Goal: Answer question/provide support

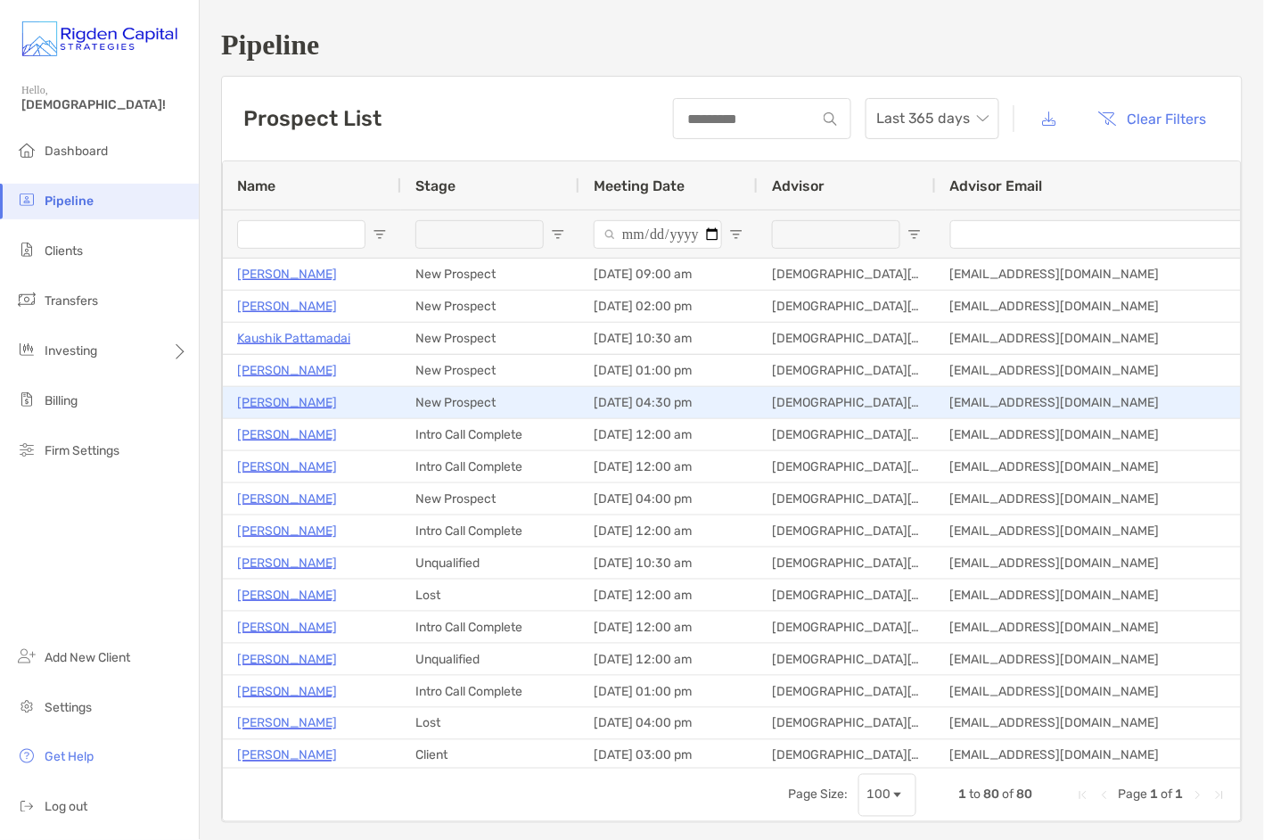
click at [300, 402] on p "[PERSON_NAME]" at bounding box center [287, 402] width 100 height 22
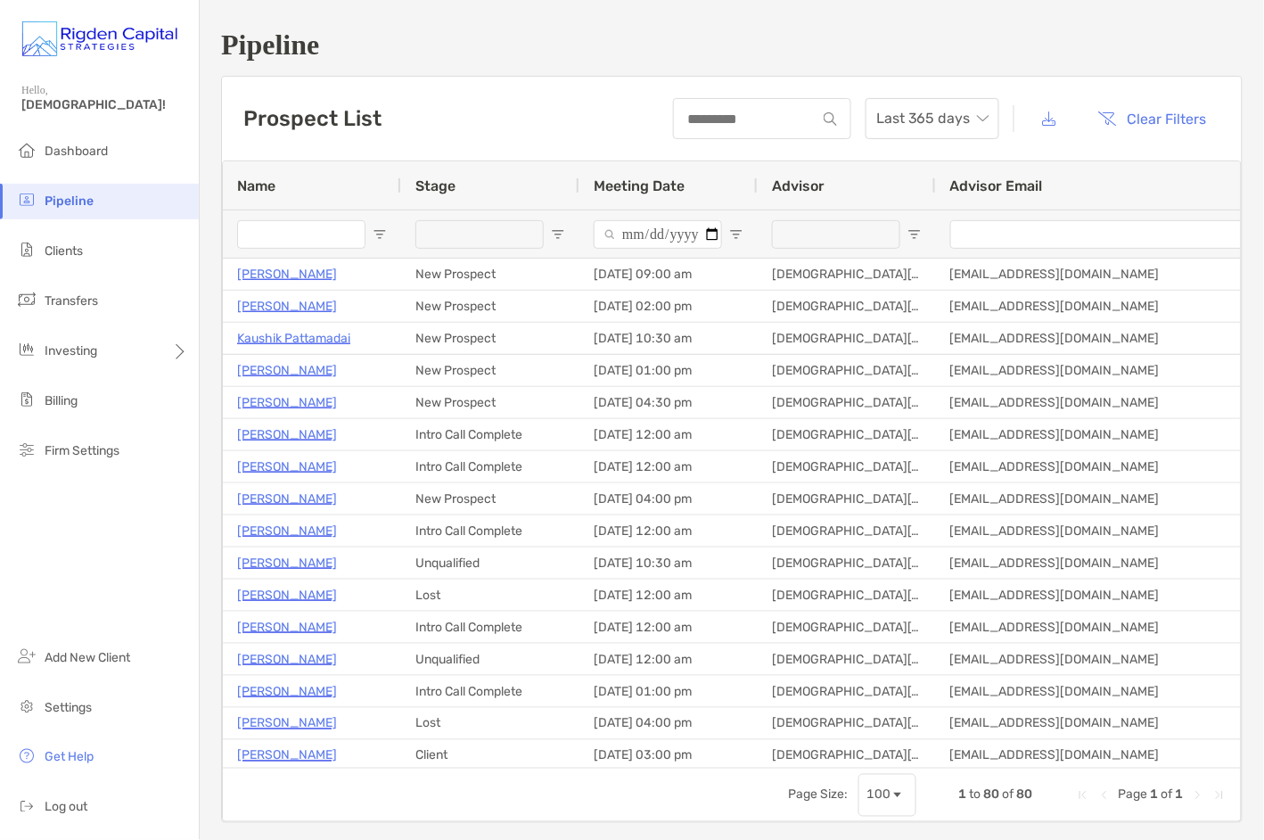
click at [472, 76] on div "Prospect List Last 365 days Clear Filters 1 to 80 of 80 Name Stage Meeting Date…" at bounding box center [732, 449] width 1022 height 747
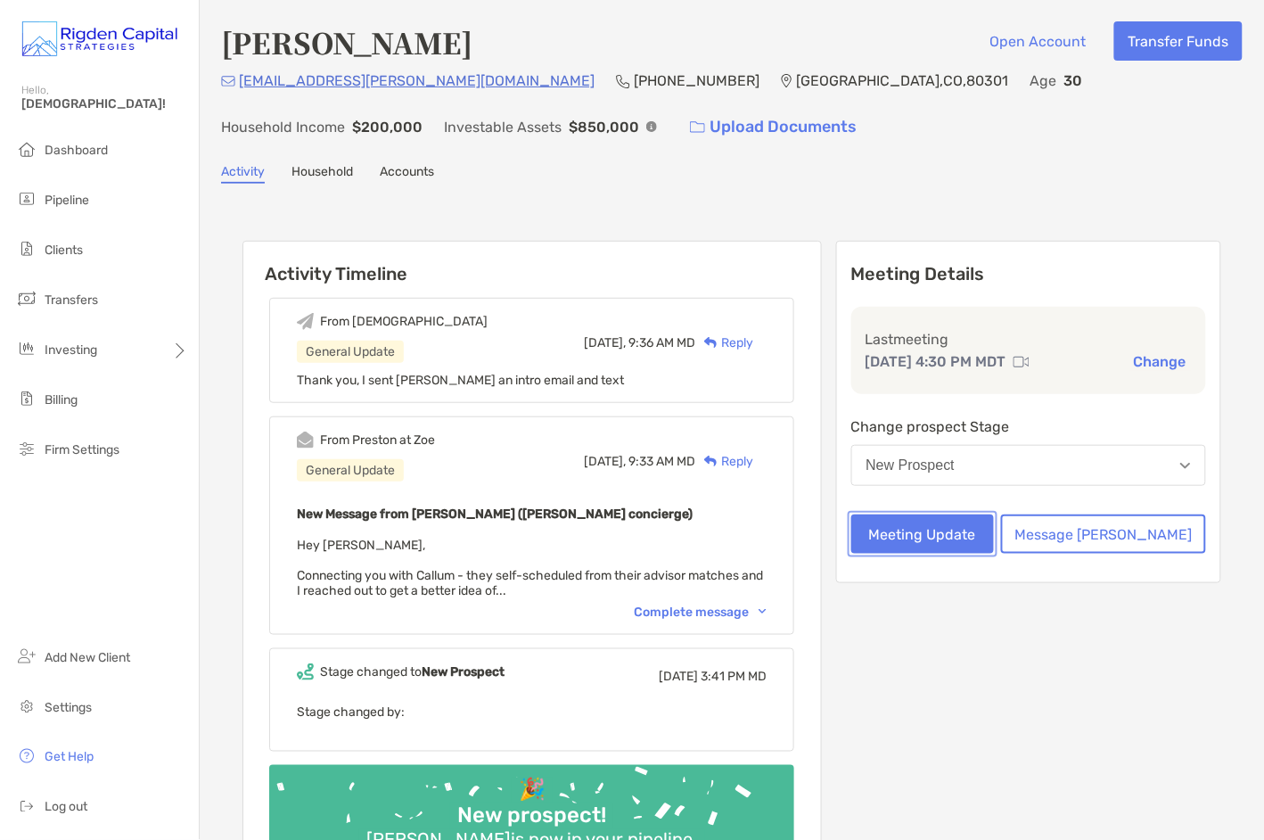
click at [983, 534] on button "Meeting Update" at bounding box center [924, 533] width 144 height 39
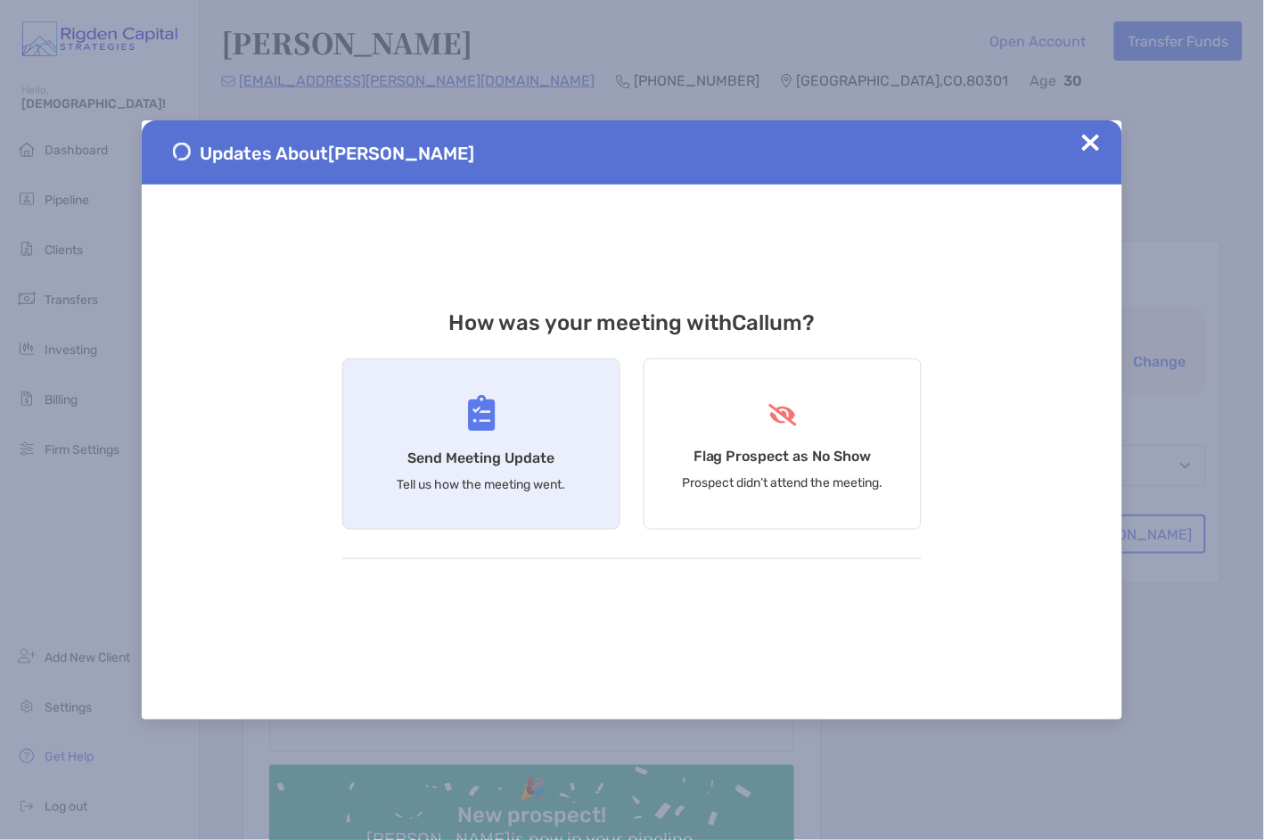
click at [450, 468] on div "Send Meeting Update Tell us how the meeting went." at bounding box center [481, 443] width 278 height 171
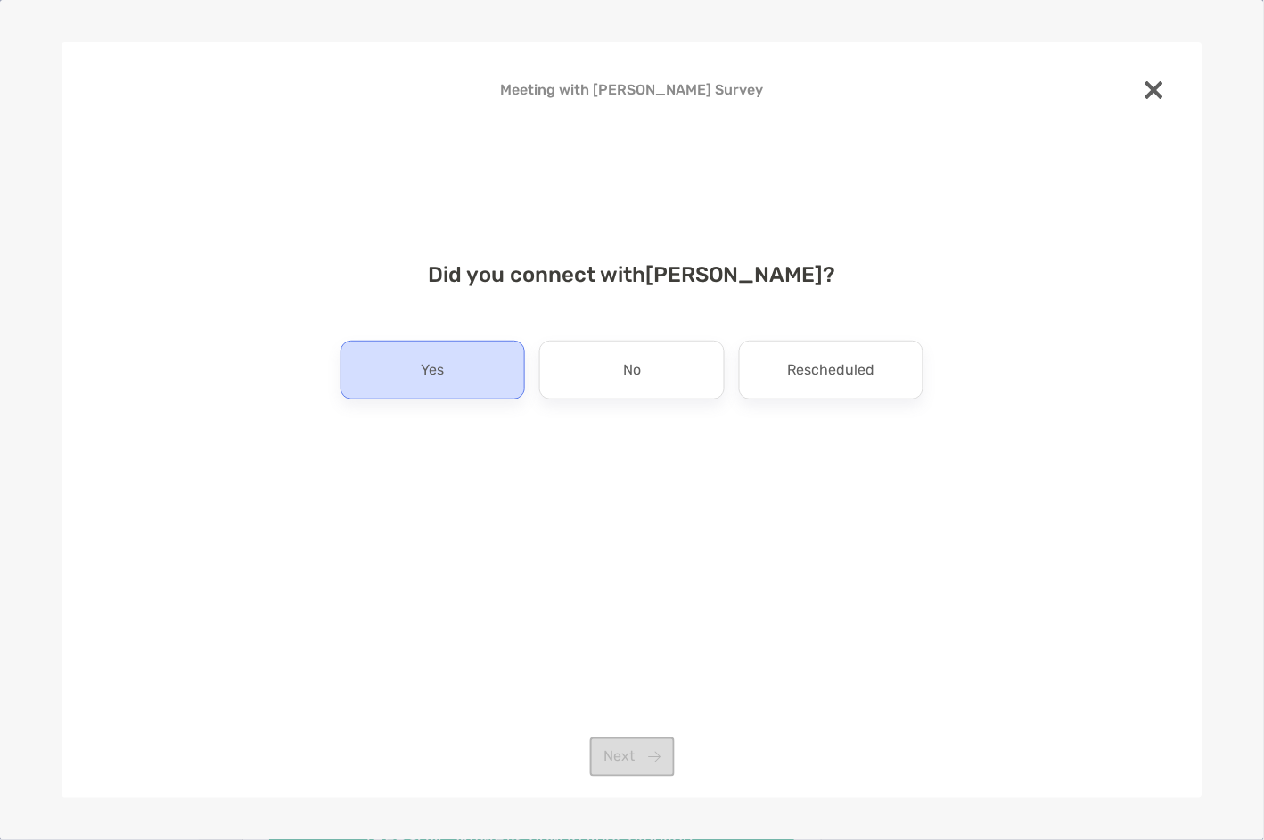
click at [461, 370] on div "Yes" at bounding box center [433, 370] width 185 height 59
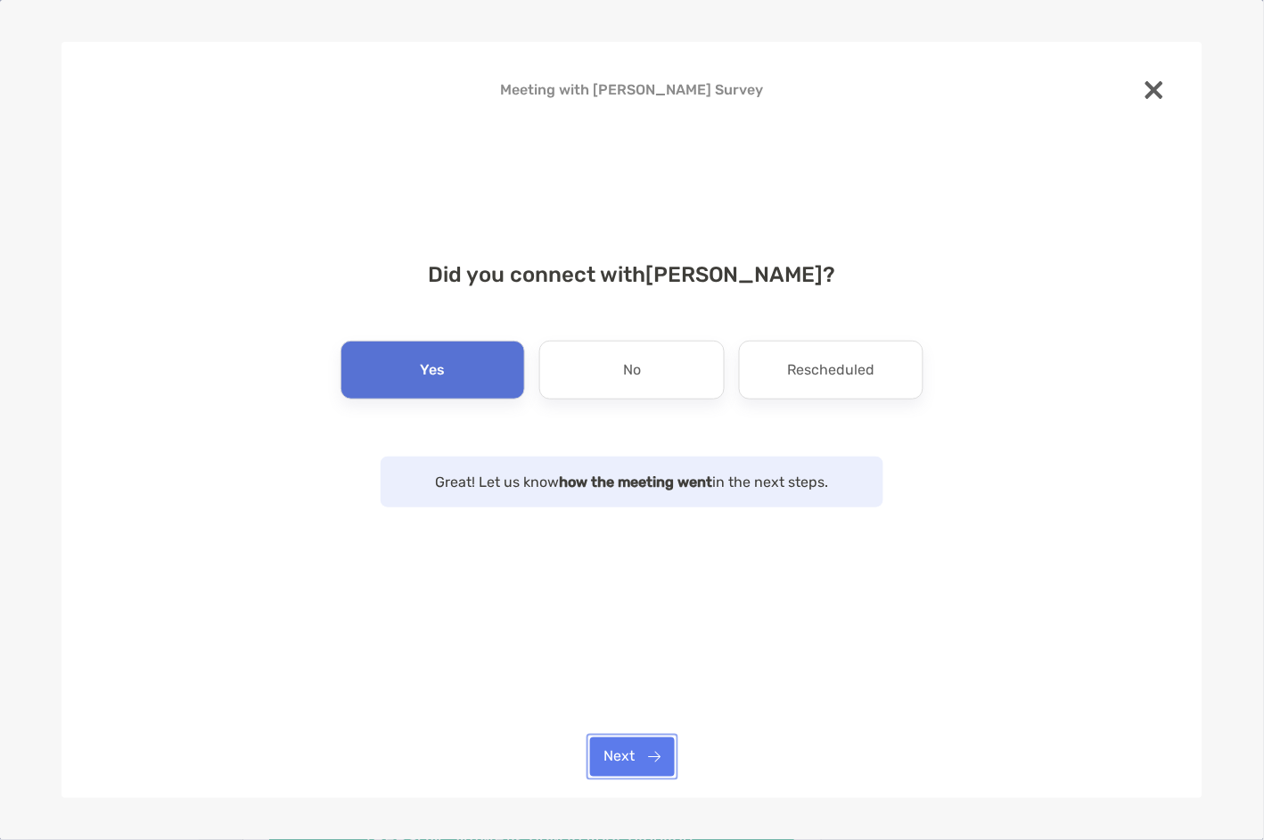
drag, startPoint x: 648, startPoint y: 766, endPoint x: 667, endPoint y: 719, distance: 50.8
click at [649, 765] on button "Next" at bounding box center [632, 756] width 85 height 39
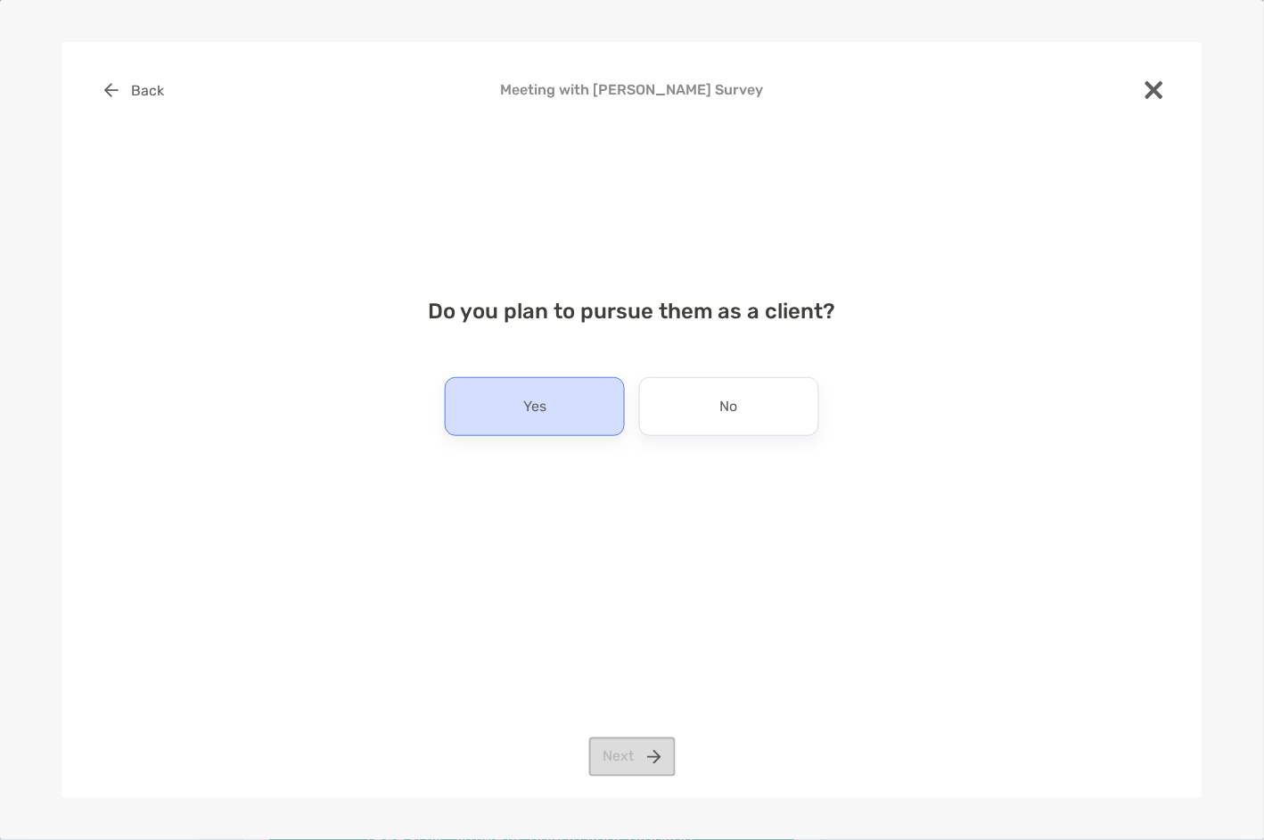
click at [577, 411] on div "Yes" at bounding box center [535, 406] width 180 height 59
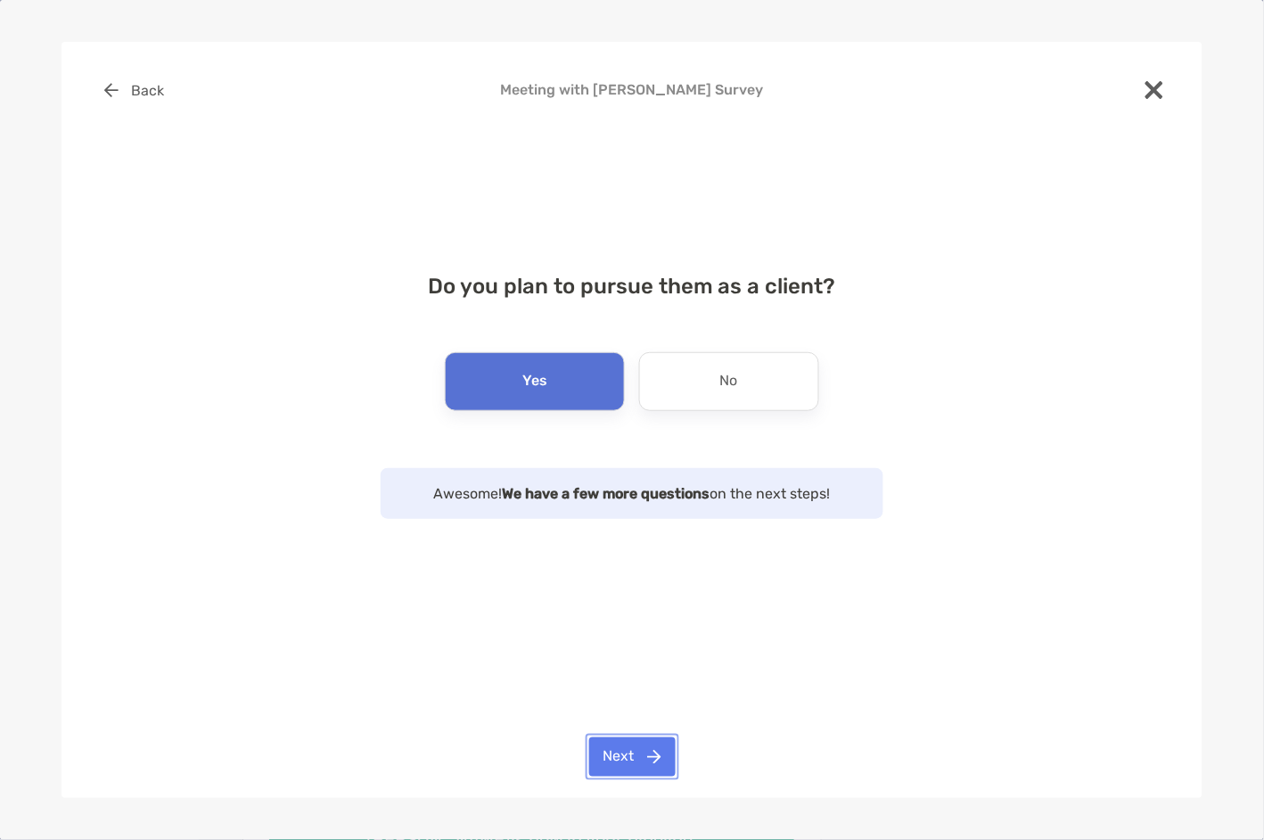
click at [653, 753] on button "Next" at bounding box center [632, 756] width 86 height 39
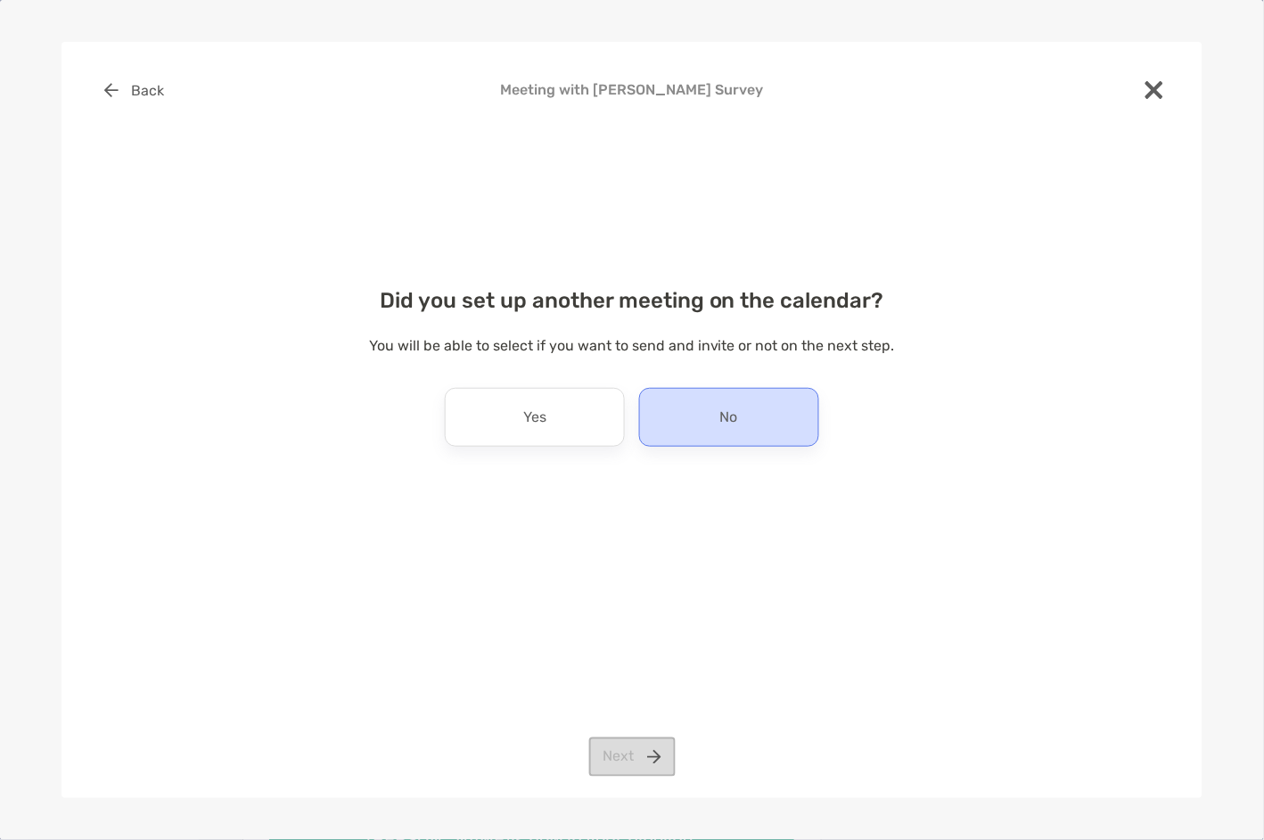
click at [745, 419] on div "No" at bounding box center [729, 417] width 180 height 59
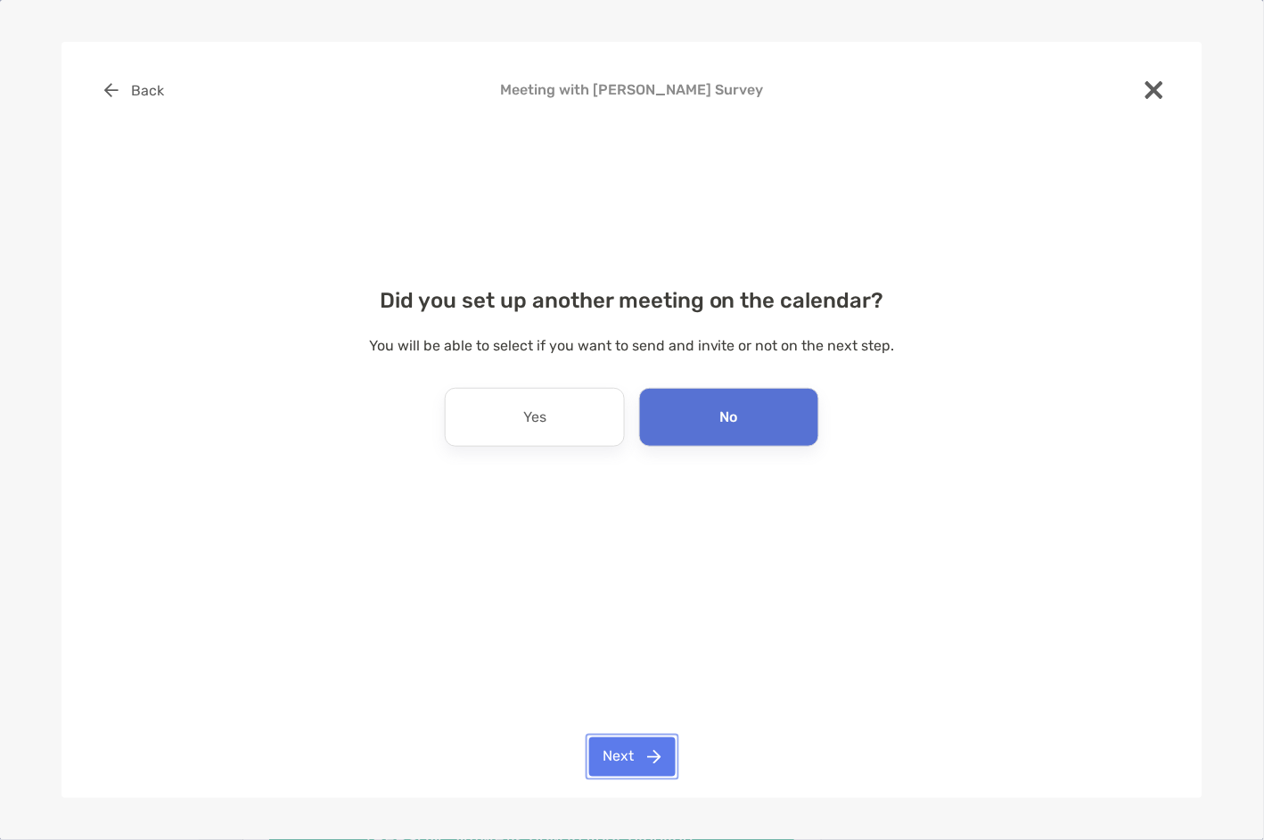
drag, startPoint x: 644, startPoint y: 746, endPoint x: 670, endPoint y: 620, distance: 129.2
click at [644, 744] on button "Next" at bounding box center [632, 756] width 86 height 39
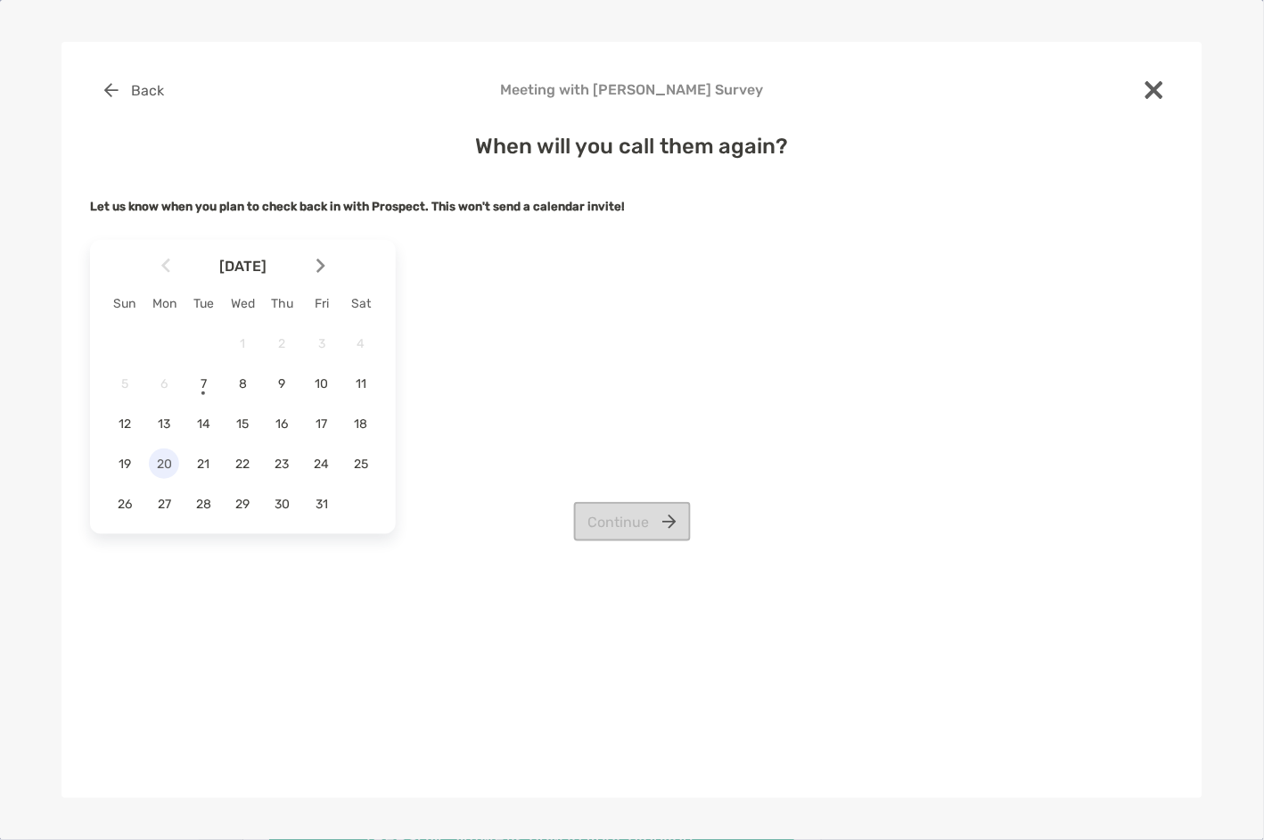
click at [168, 463] on span "20" at bounding box center [164, 464] width 30 height 15
click at [671, 523] on button "Continue" at bounding box center [632, 521] width 117 height 39
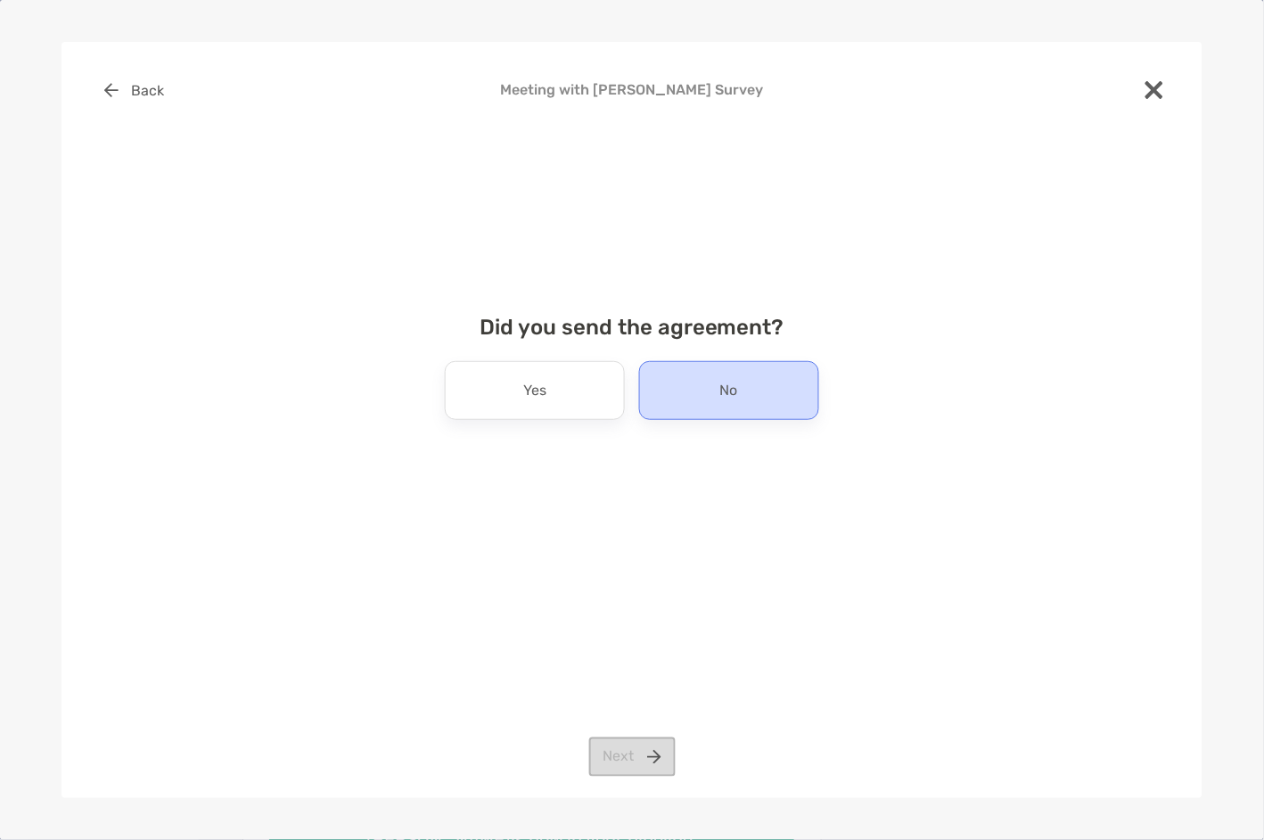
click at [689, 397] on div "No" at bounding box center [729, 390] width 180 height 59
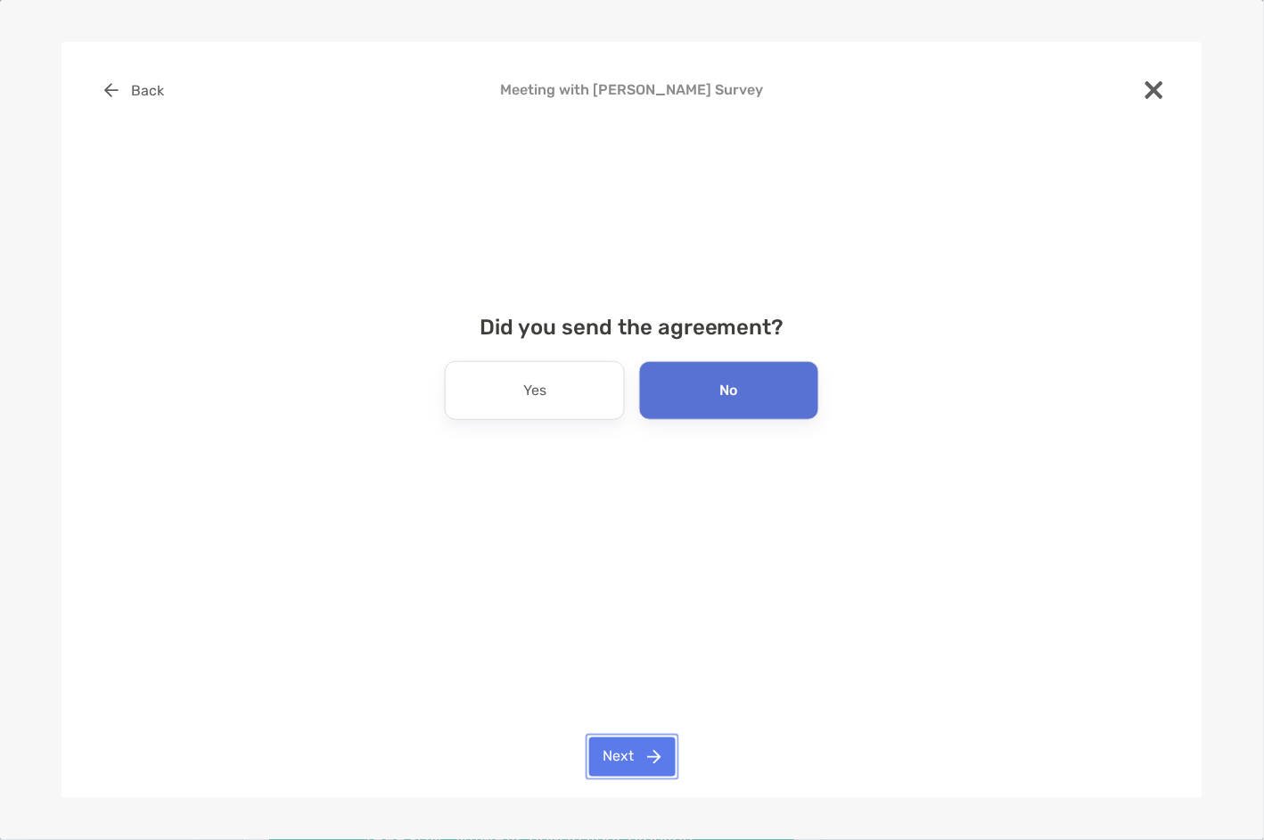
click at [634, 759] on button "Next" at bounding box center [632, 756] width 86 height 39
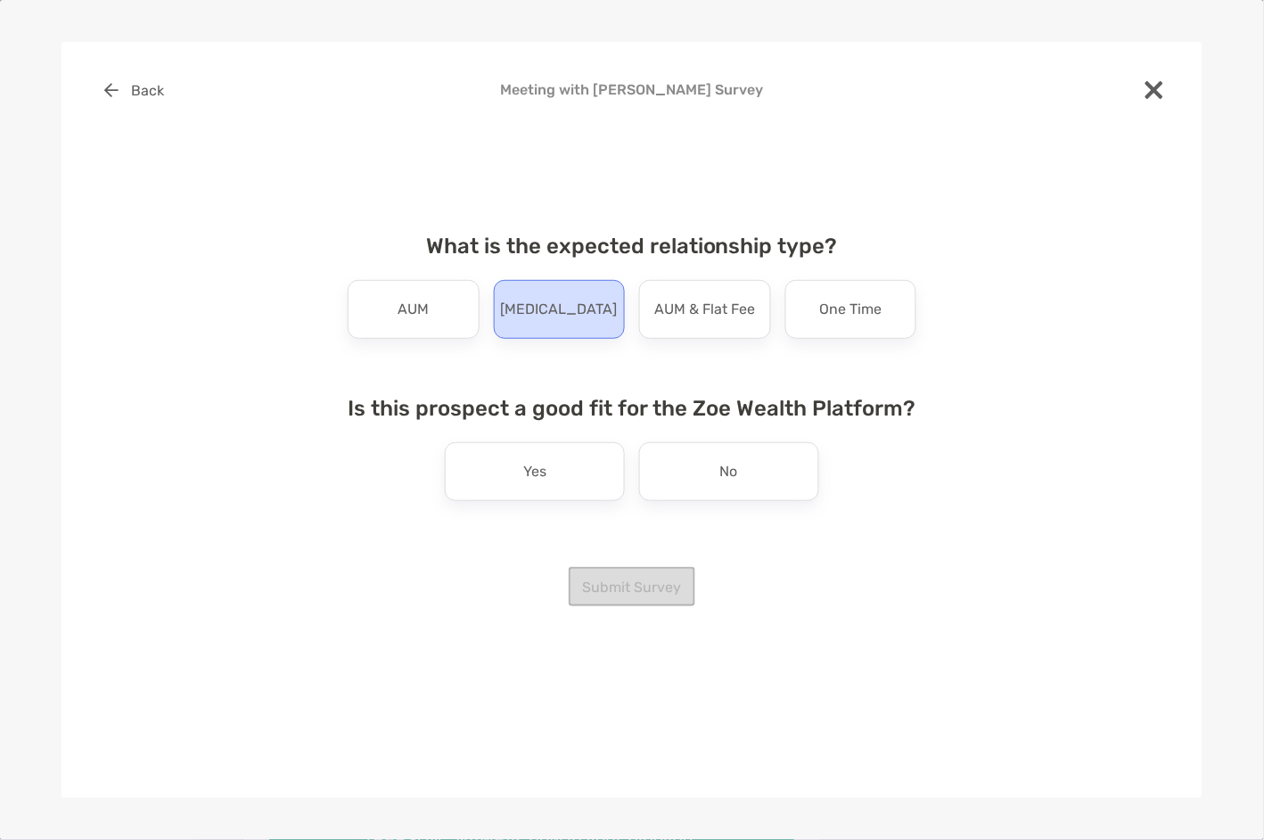
click at [564, 313] on p "[MEDICAL_DATA]" at bounding box center [559, 309] width 117 height 29
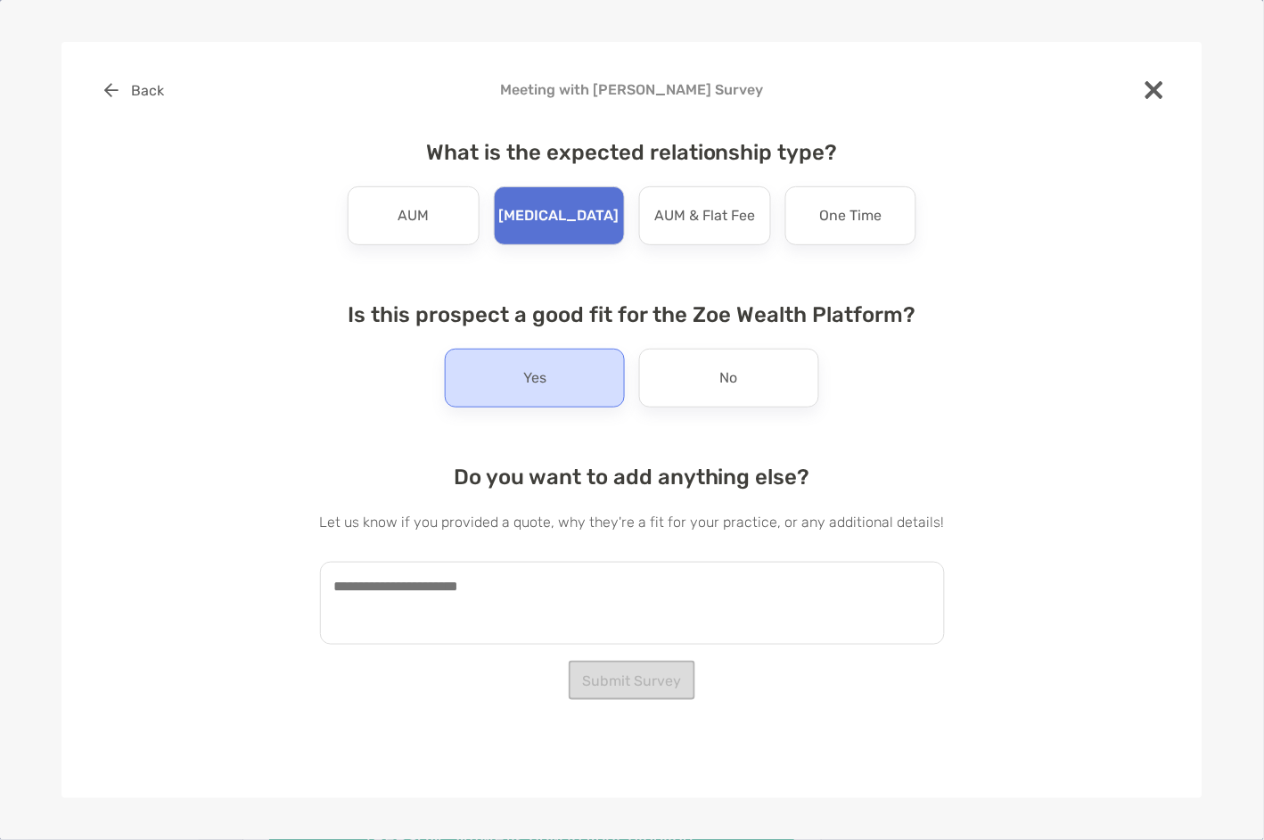
click at [596, 394] on div "Yes" at bounding box center [535, 378] width 180 height 59
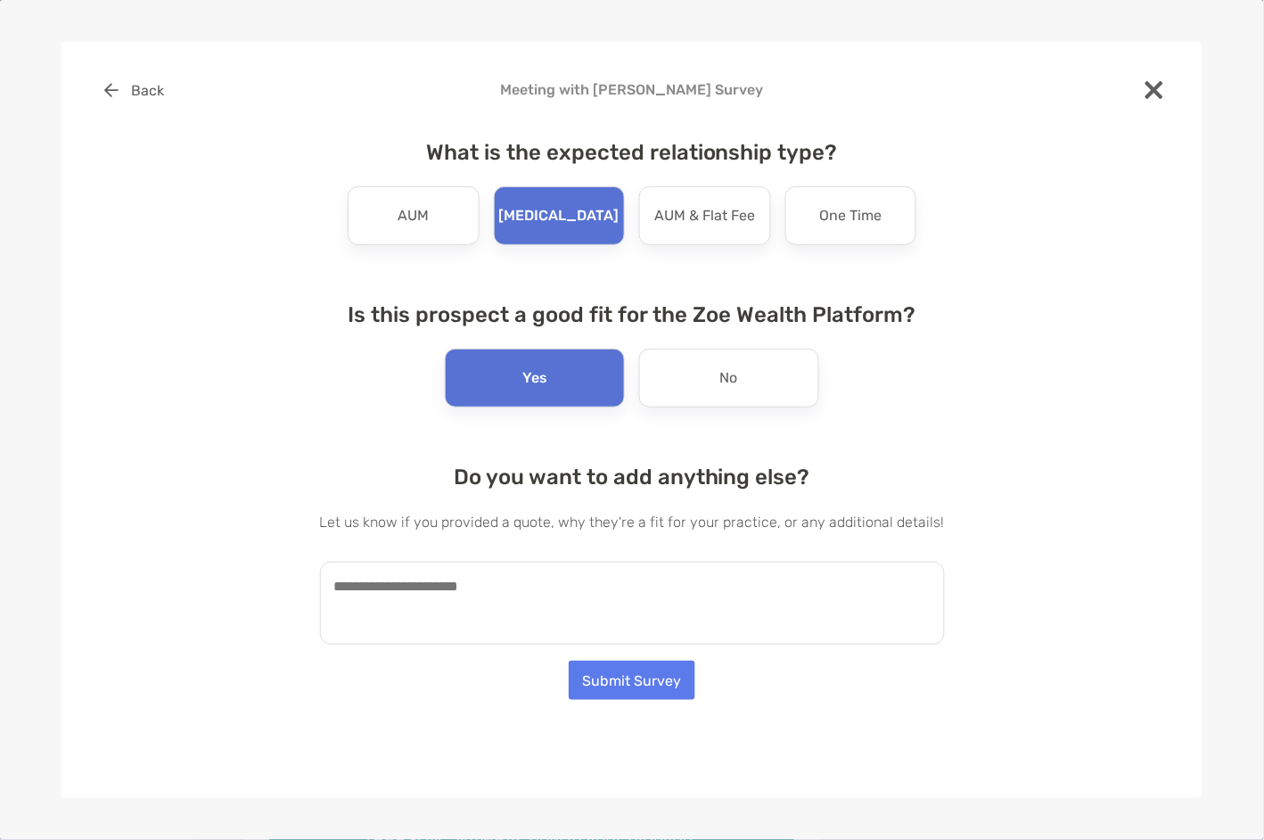
click at [505, 607] on textarea at bounding box center [632, 603] width 625 height 83
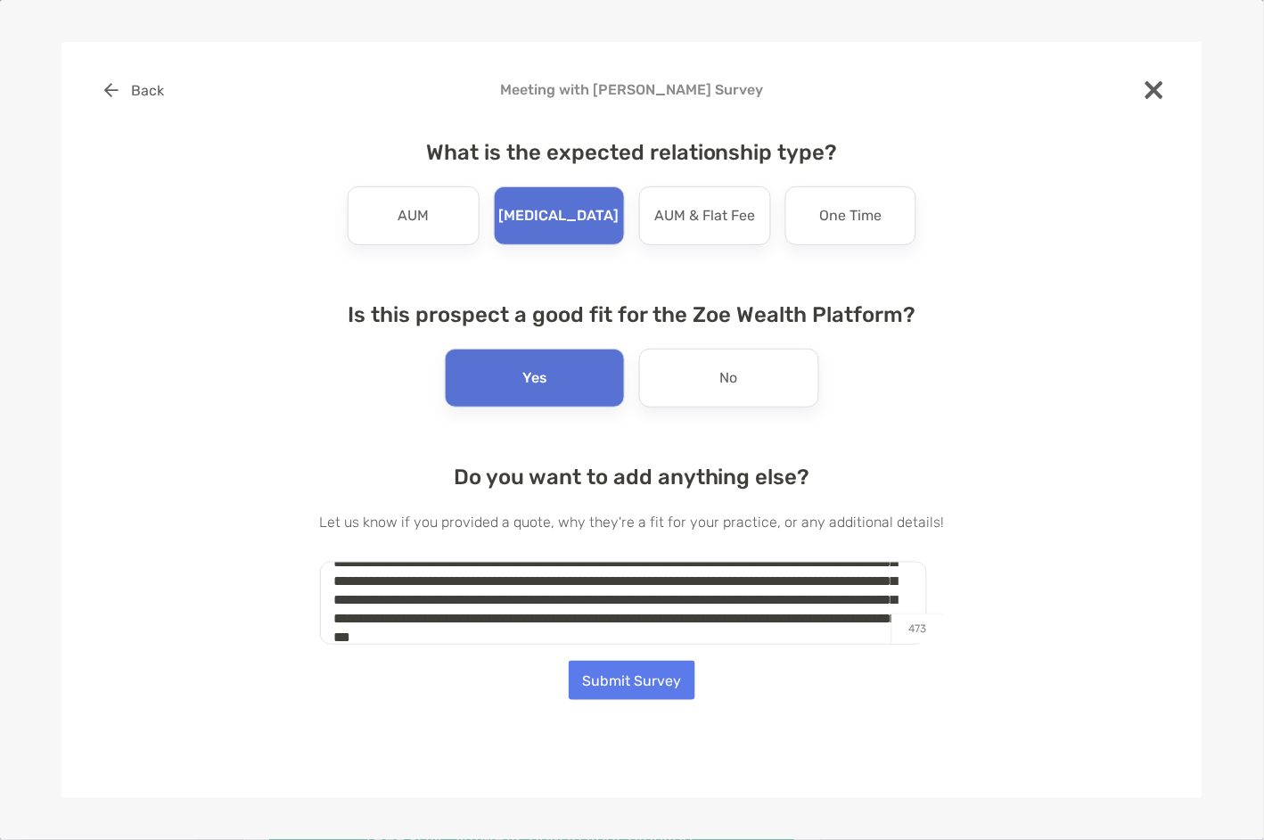
scroll to position [62, 0]
click at [736, 617] on textarea "**********" at bounding box center [623, 603] width 607 height 83
type textarea "**********"
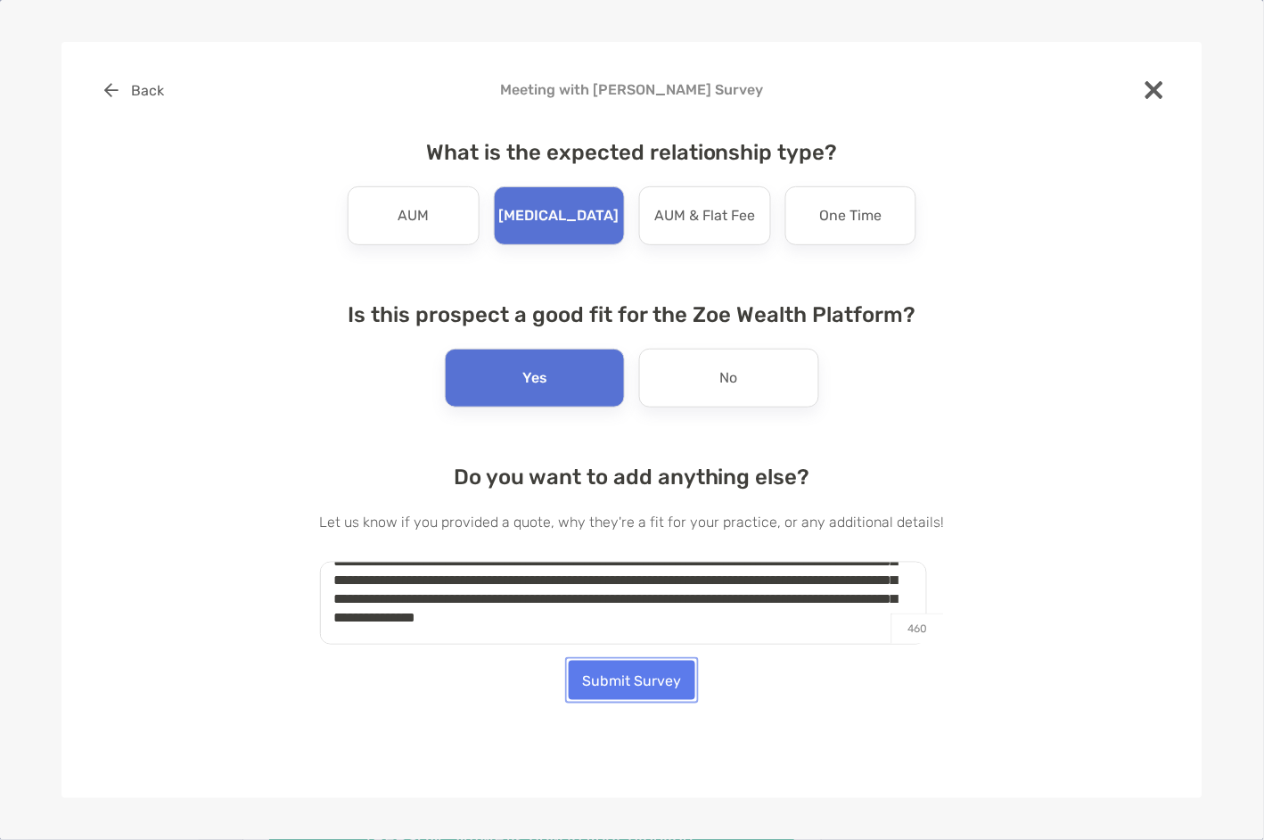
click at [628, 679] on button "Submit Survey" at bounding box center [632, 680] width 127 height 39
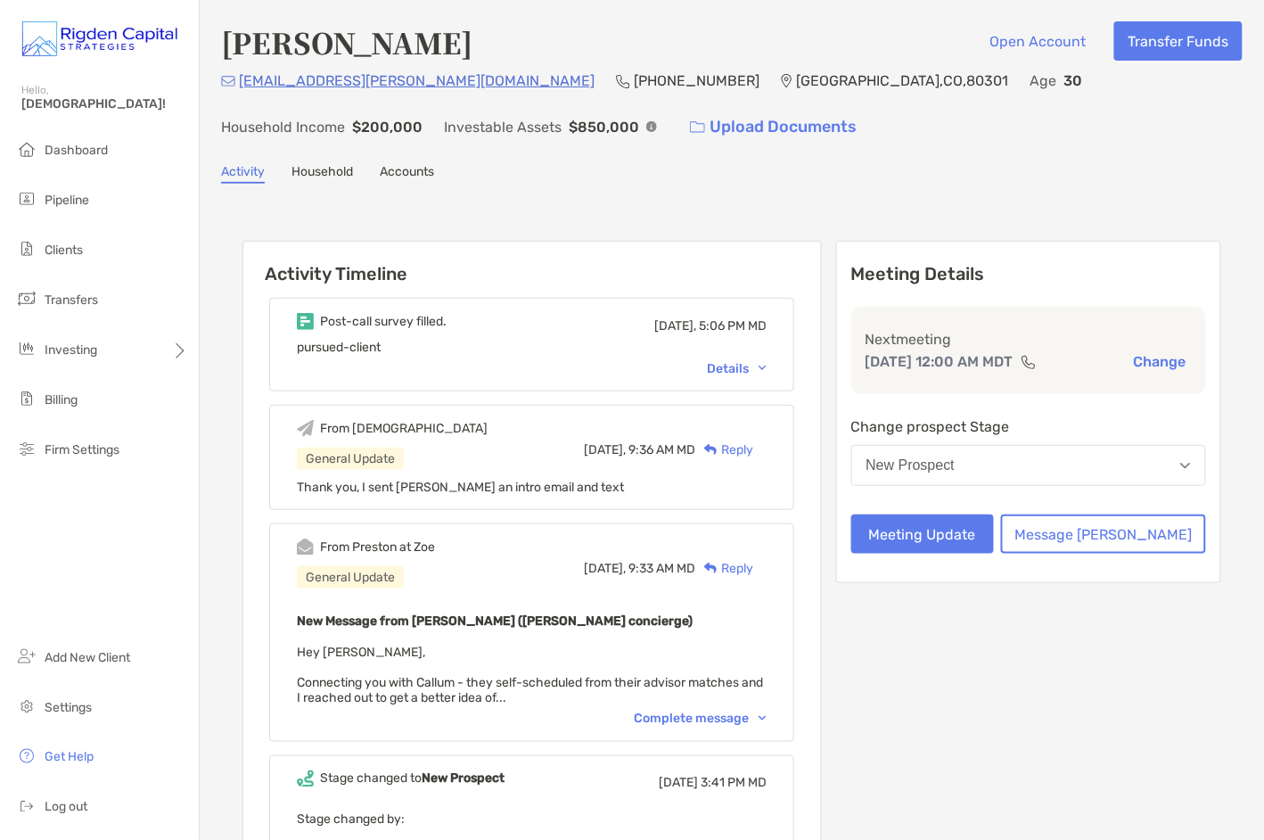
click at [767, 365] on div "Details" at bounding box center [737, 368] width 60 height 15
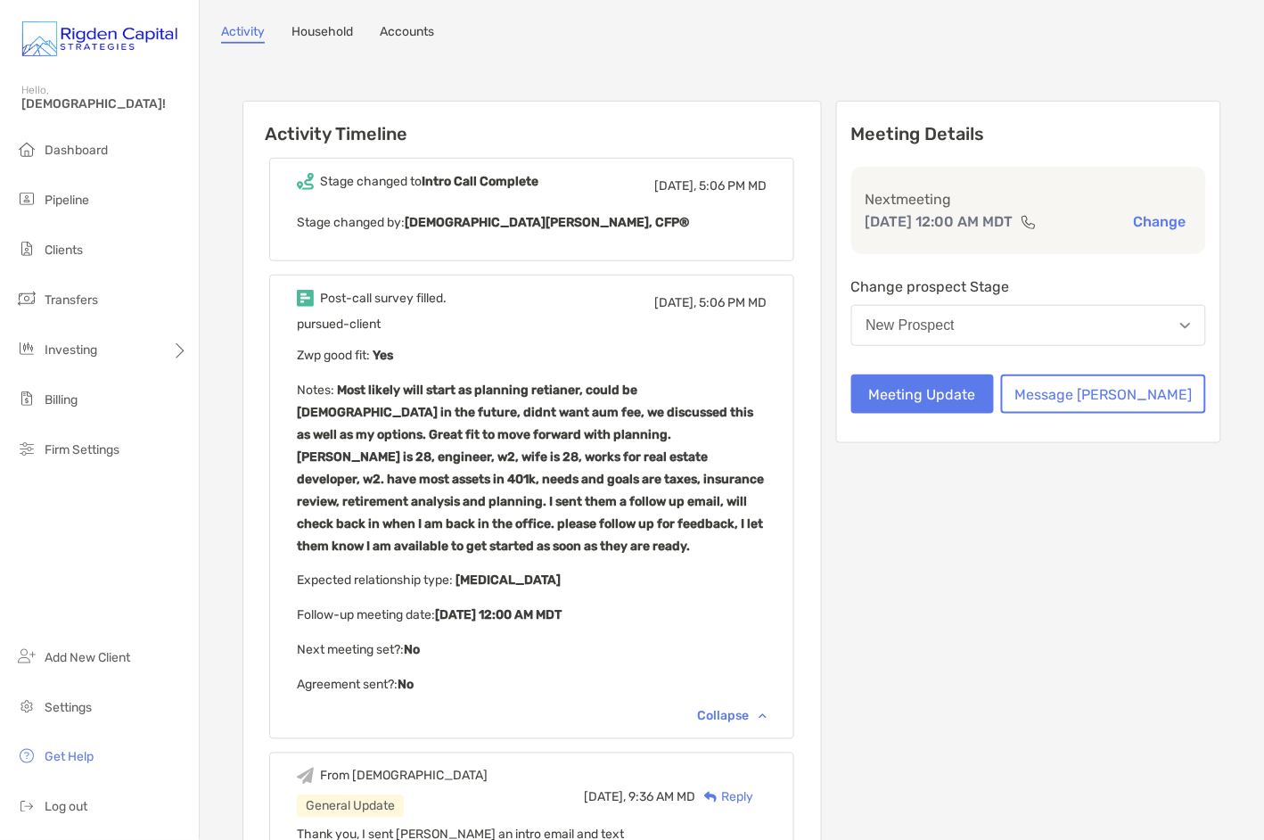
scroll to position [144, 0]
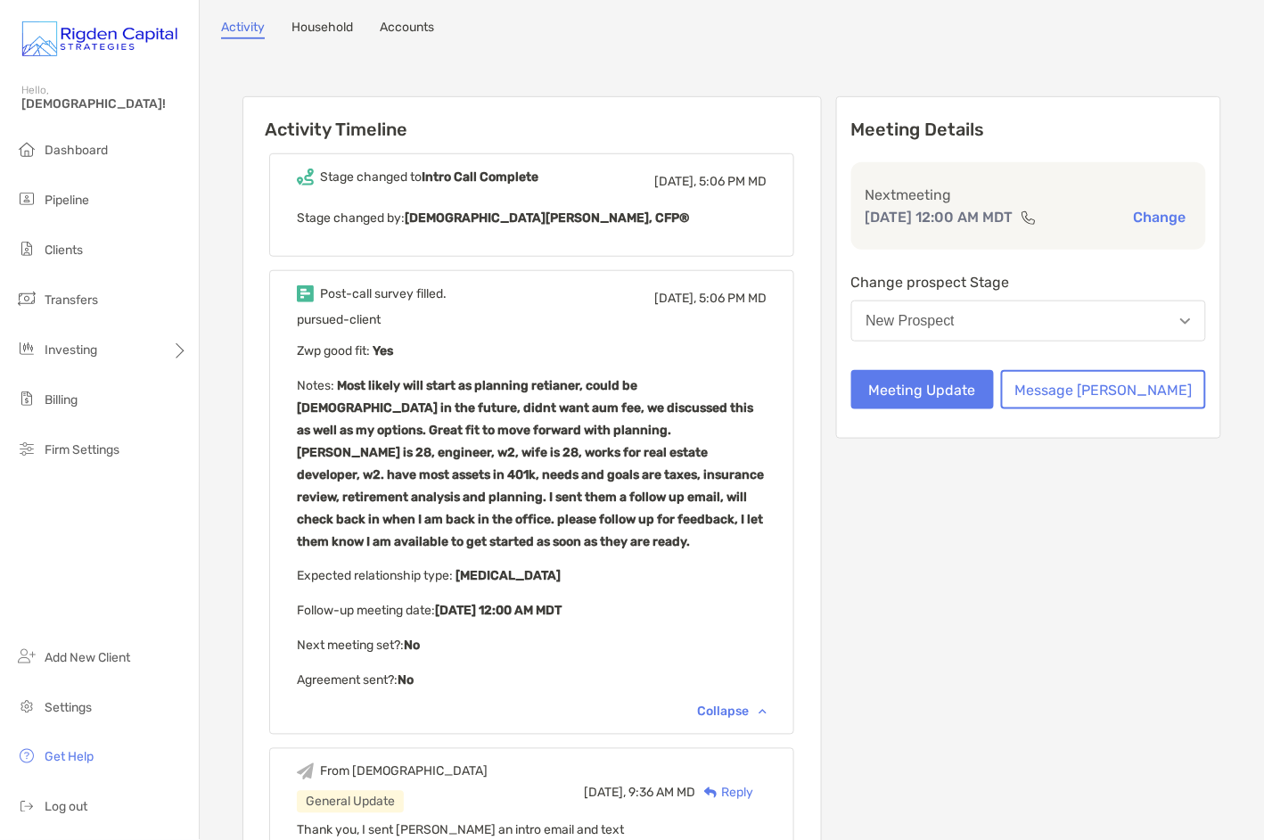
drag, startPoint x: 330, startPoint y: 393, endPoint x: 330, endPoint y: 378, distance: 15.2
click at [332, 388] on p "Notes : Most likely will start as planning retianer, could be aum in the future…" at bounding box center [532, 463] width 470 height 178
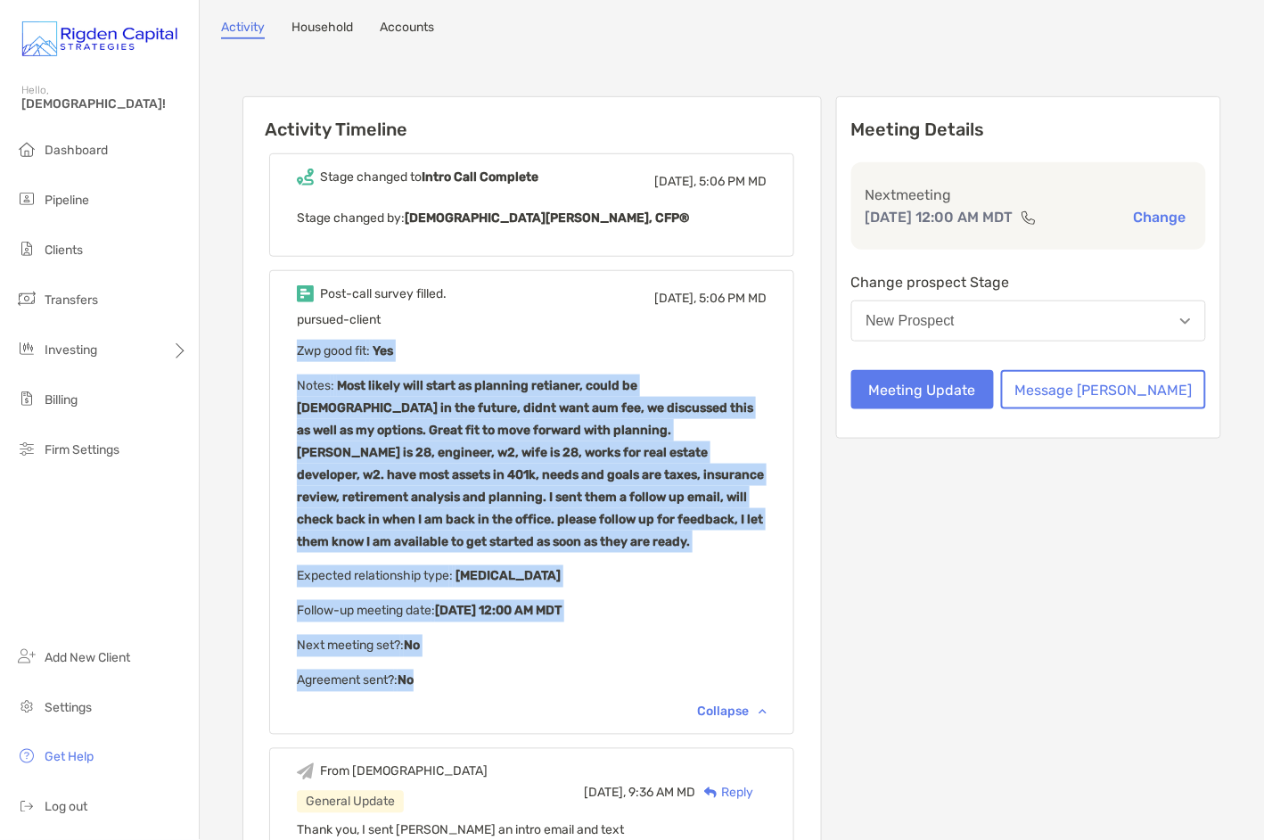
drag, startPoint x: 322, startPoint y: 346, endPoint x: 486, endPoint y: 675, distance: 367.7
click at [486, 675] on div "Post-call survey filled. [DATE], 5:06 PM MD pursued-client Zwp good fit : Yes N…" at bounding box center [531, 502] width 525 height 465
copy div "Zwp good fit : Yes Notes : Most likely will start as planning retianer, could b…"
